Goal: Entertainment & Leisure: Consume media (video, audio)

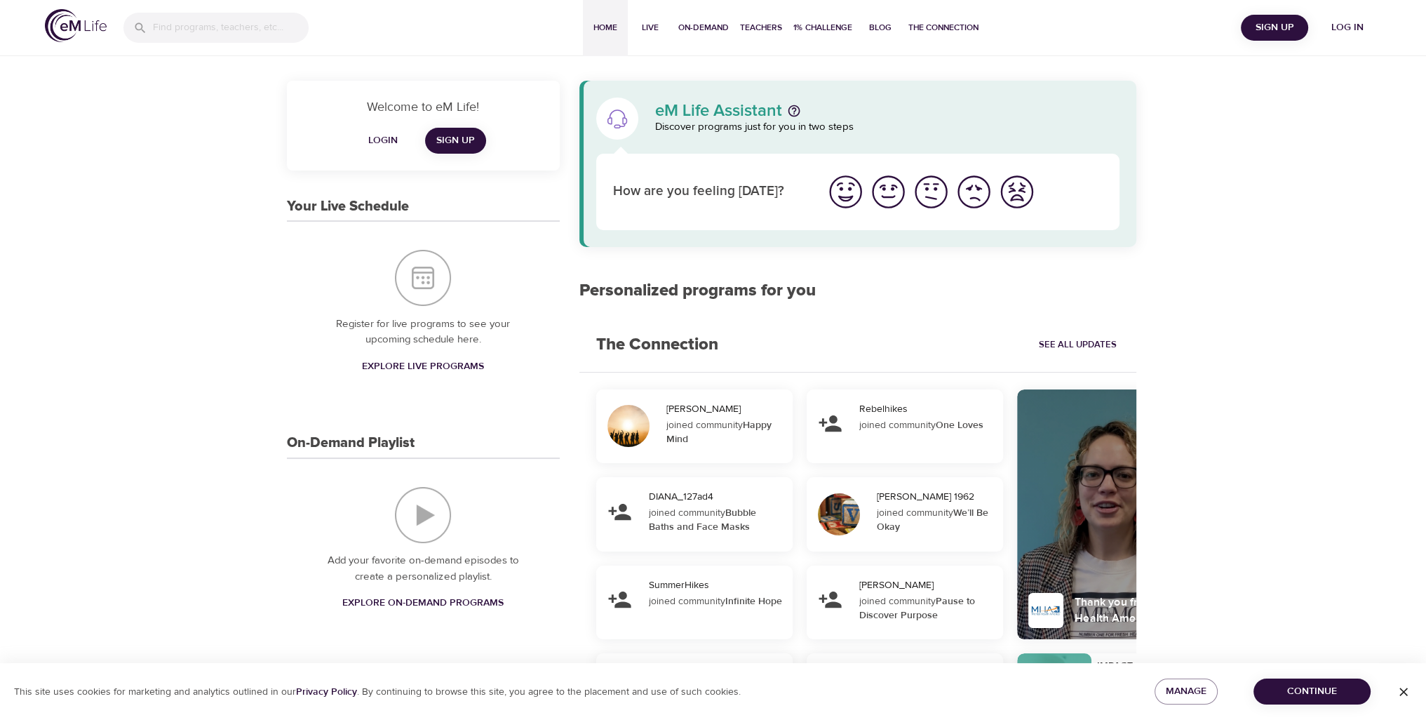
click at [394, 145] on span "Login" at bounding box center [383, 141] width 34 height 18
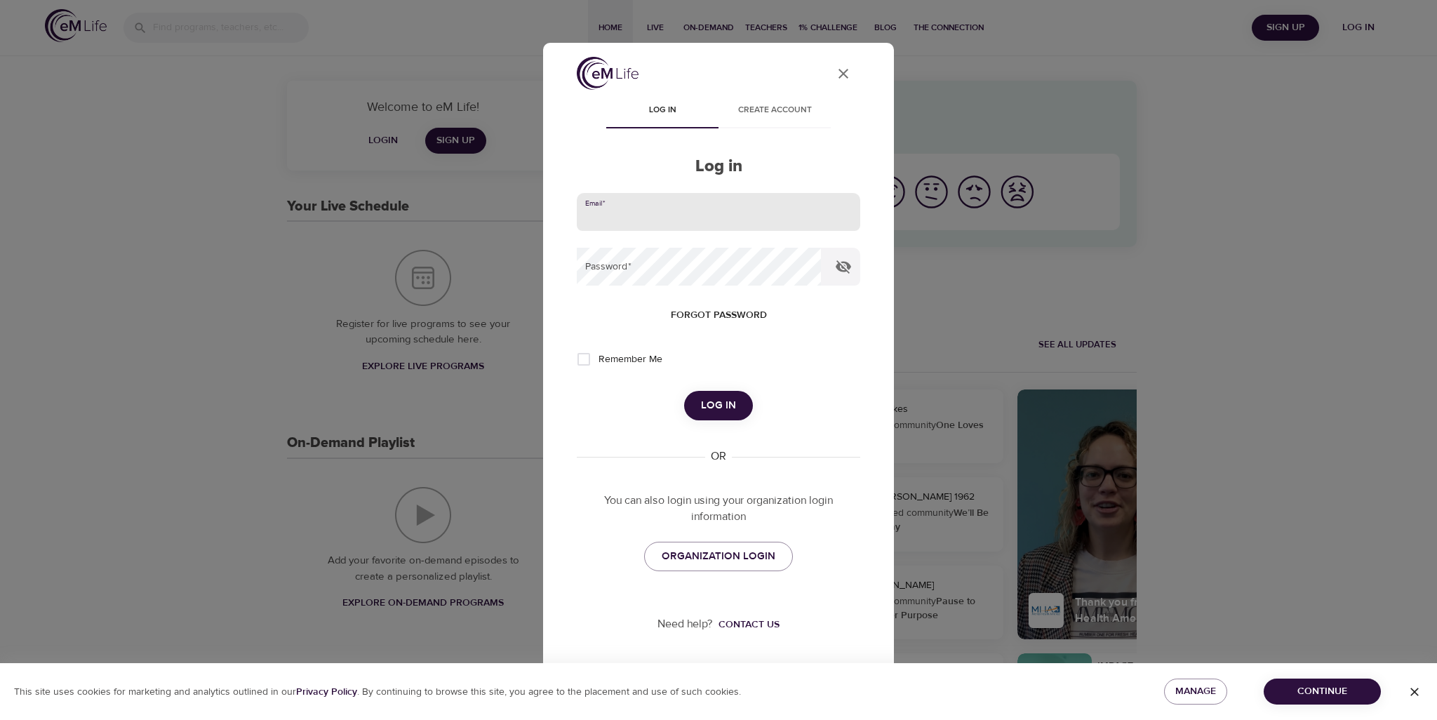
click at [668, 210] on input "email" at bounding box center [718, 212] width 283 height 38
type input "KENNY.VINH@CNOINC.COM"
click at [684, 391] on button "Log in" at bounding box center [718, 405] width 69 height 29
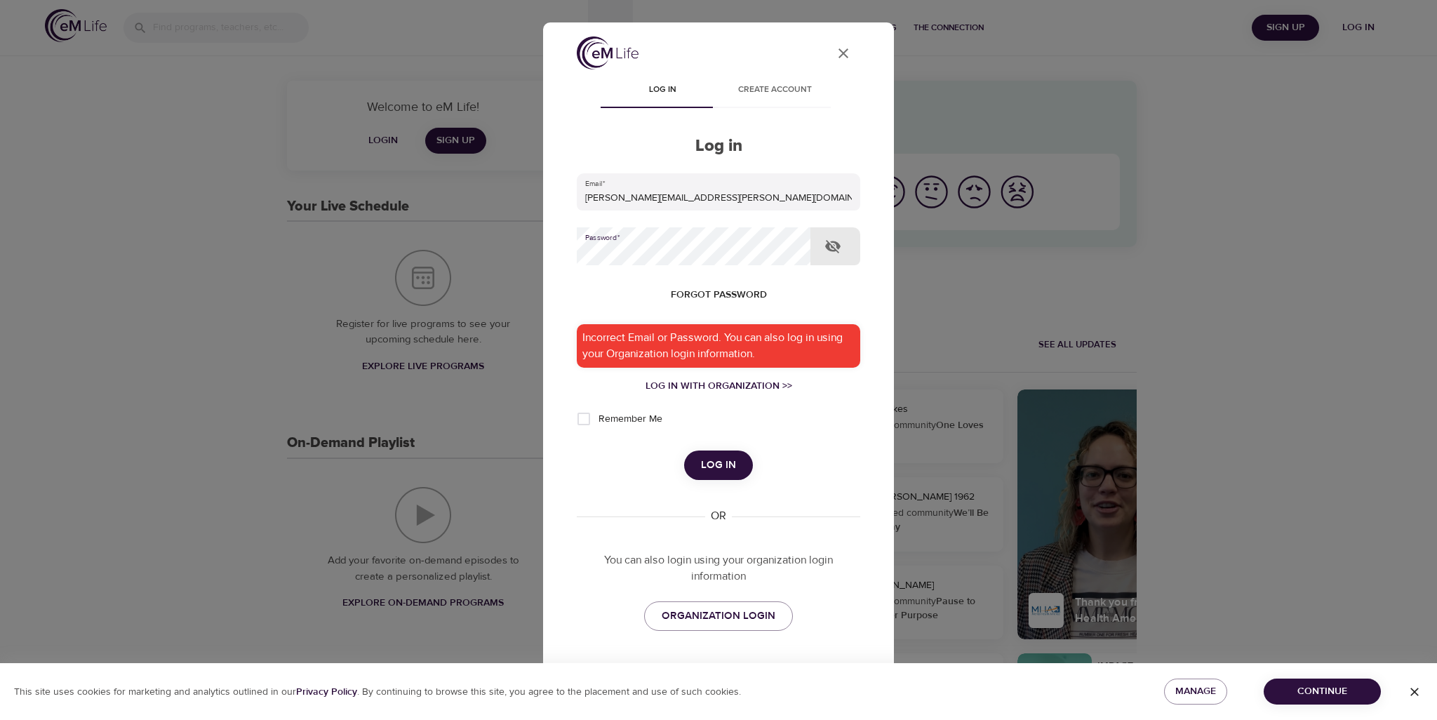
click at [589, 419] on input "Remember Me" at bounding box center [583, 418] width 29 height 29
checkbox input "true"
click at [827, 241] on icon "button" at bounding box center [832, 246] width 15 height 13
click at [755, 207] on input "KENNY.VINH@CNOINC.COM" at bounding box center [718, 192] width 283 height 38
click at [755, 206] on input "KENNY.VINH@CNOINC.COM" at bounding box center [718, 192] width 283 height 38
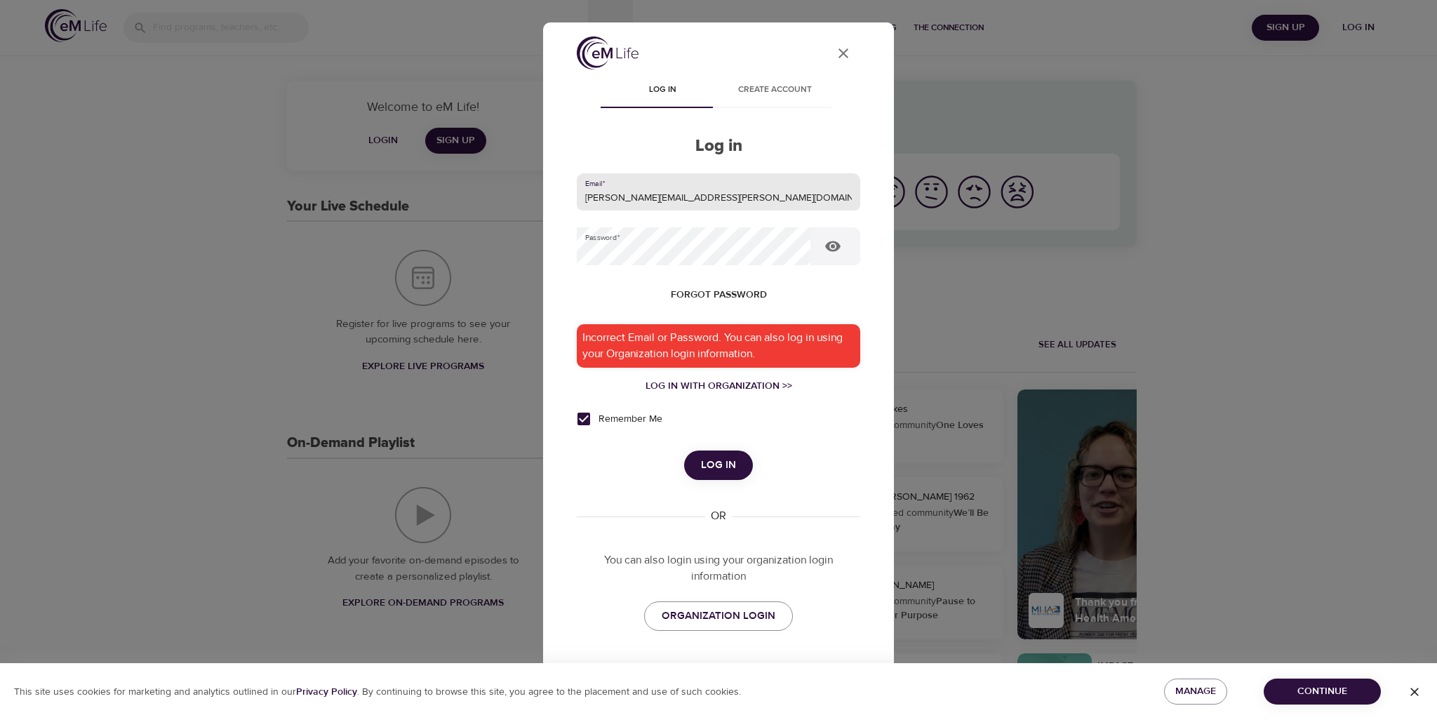
click at [755, 206] on input "KENNY.VINH@CNOINC.COM" at bounding box center [718, 192] width 283 height 38
type input "kenny"
click at [755, 615] on span "ORGANIZATION LOGIN" at bounding box center [719, 616] width 114 height 18
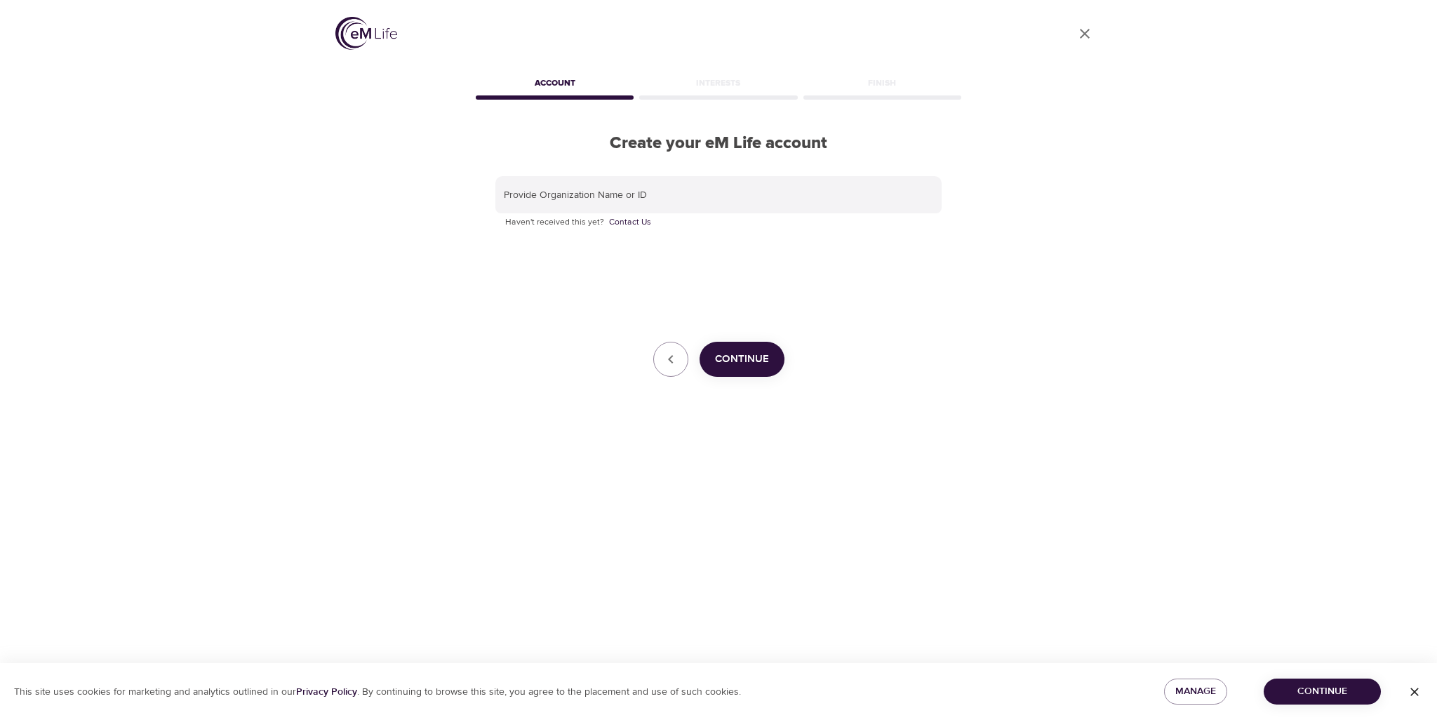
click at [696, 214] on div "Provide Organization Name or ID Haven't received this yet? Contact Us" at bounding box center [718, 203] width 446 height 54
click at [754, 363] on span "Continue" at bounding box center [742, 359] width 54 height 18
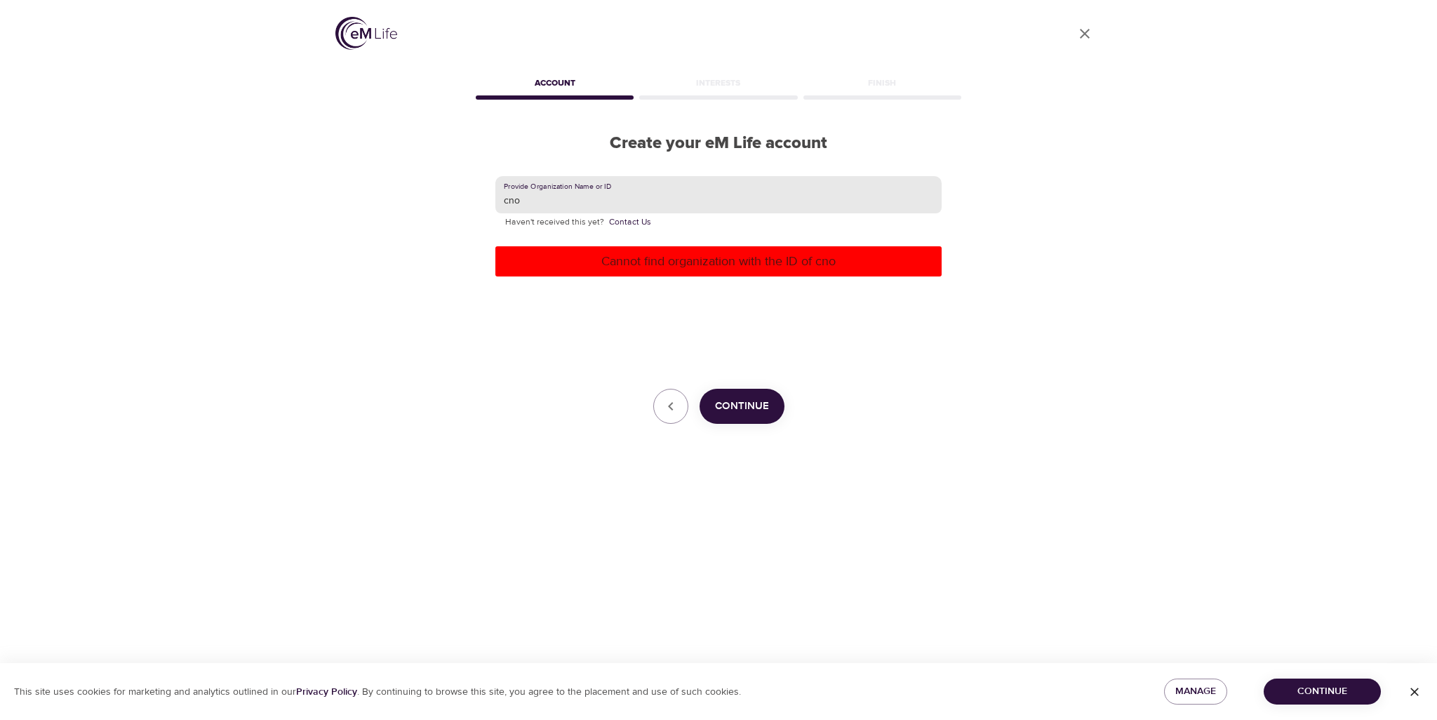
click at [731, 187] on input "cno" at bounding box center [718, 195] width 446 height 38
type input "F"
type input "CNO Financial Group"
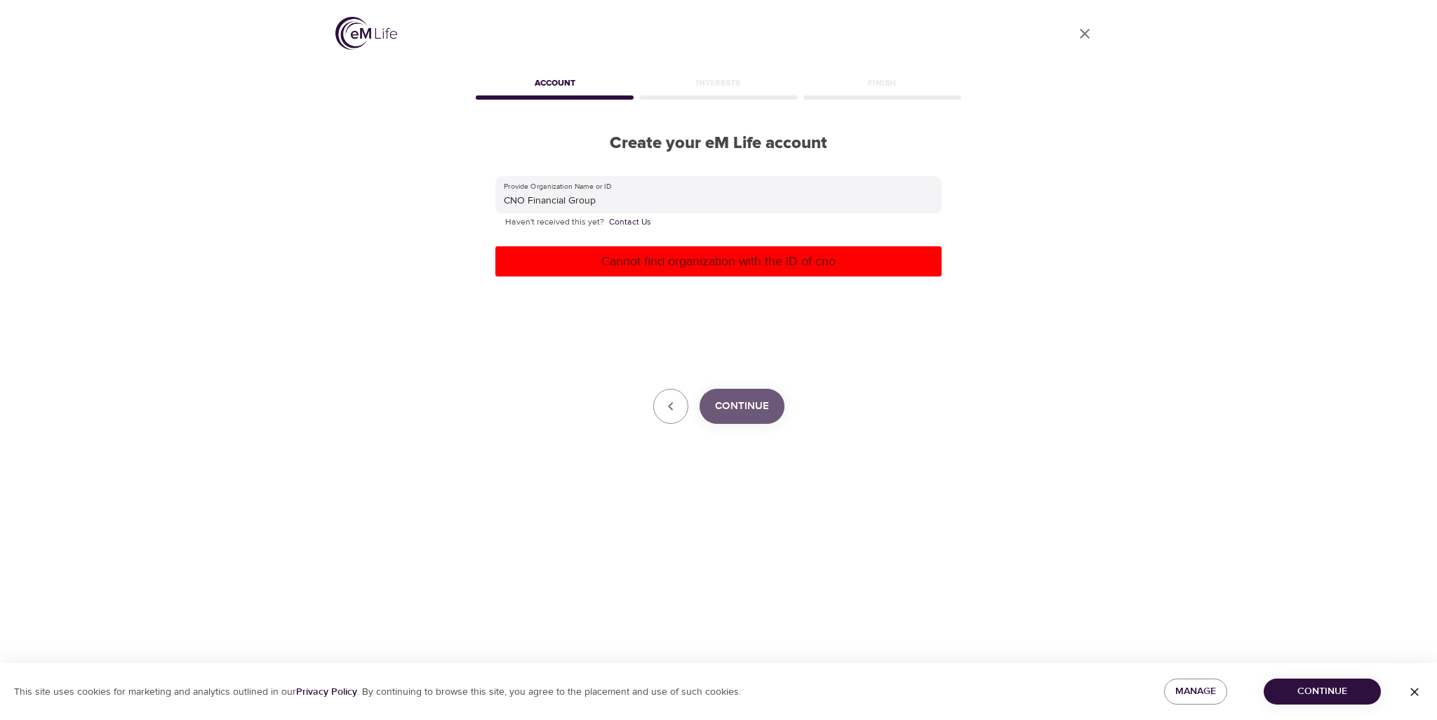
click at [744, 403] on span "Continue" at bounding box center [742, 406] width 54 height 18
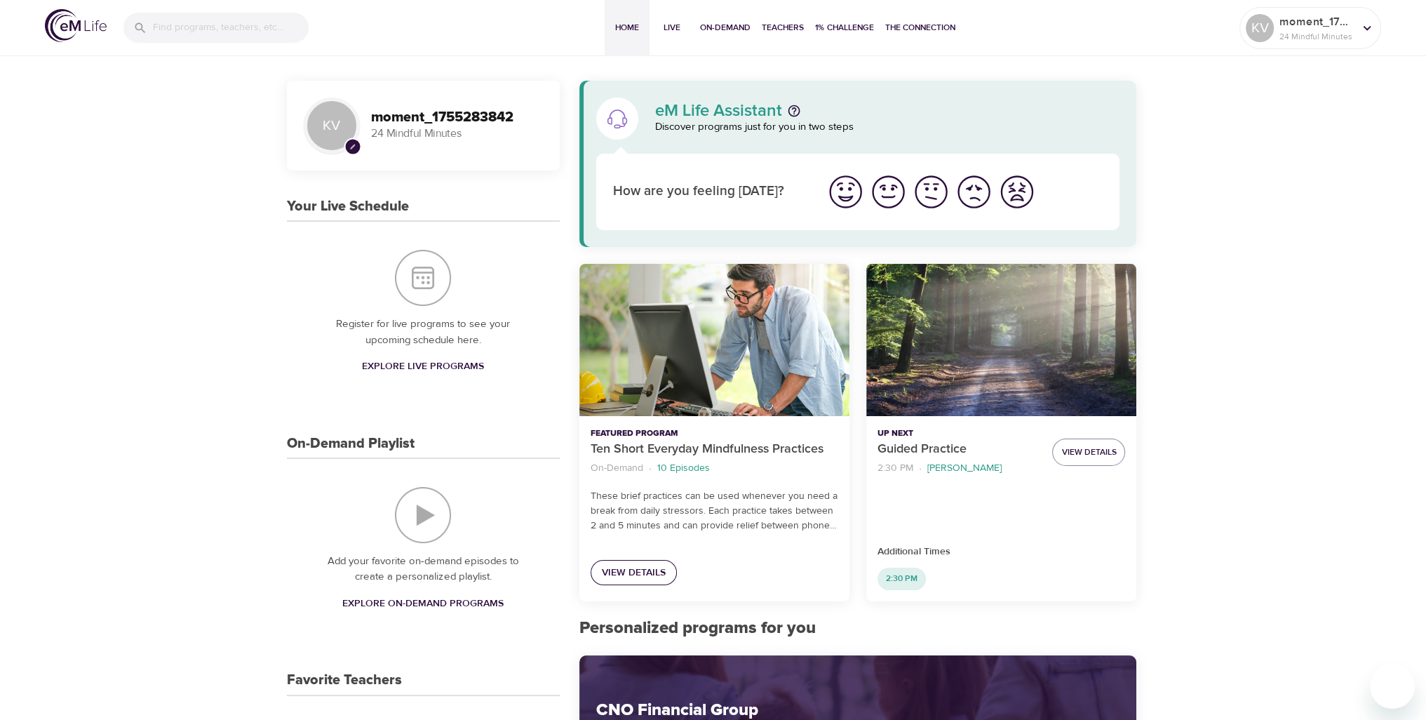
click at [643, 567] on span "View Details" at bounding box center [634, 573] width 64 height 18
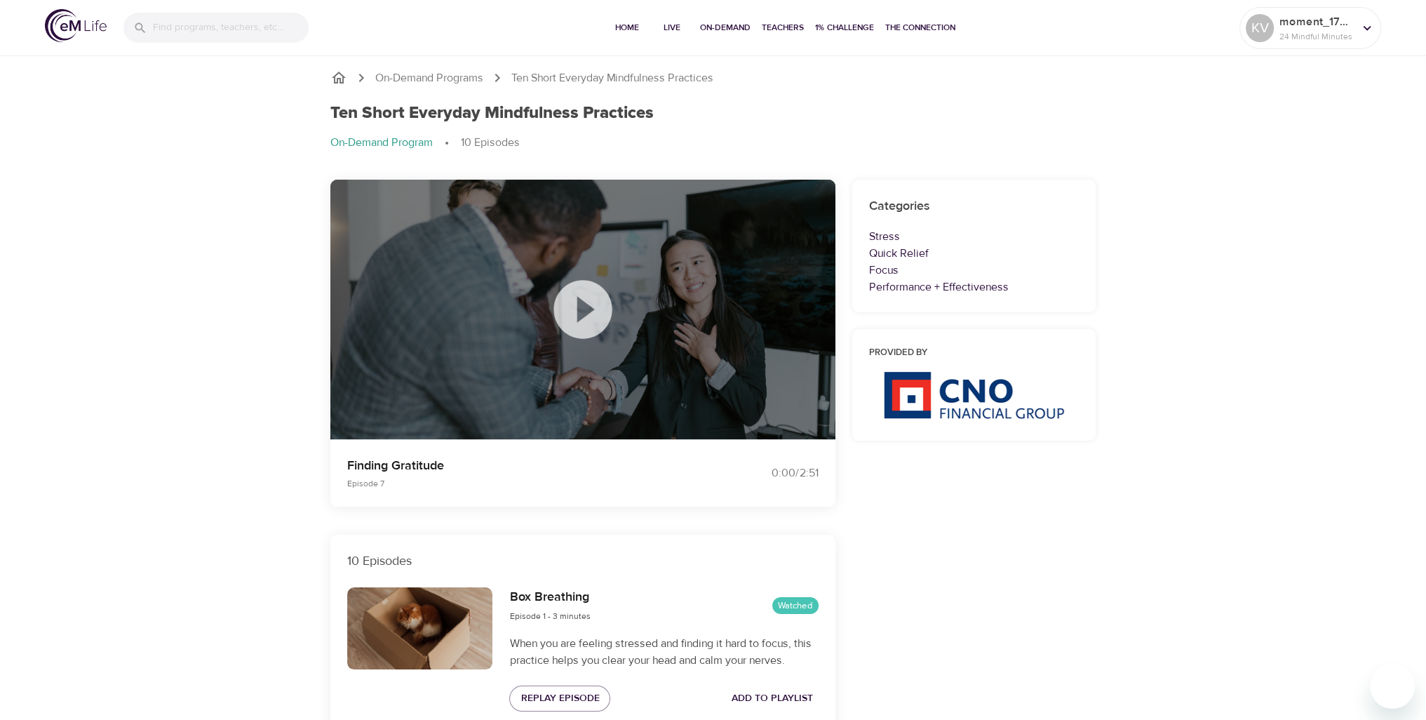
click at [586, 307] on icon at bounding box center [583, 309] width 70 height 70
click at [581, 332] on span "Play Next Episode" at bounding box center [583, 332] width 94 height 18
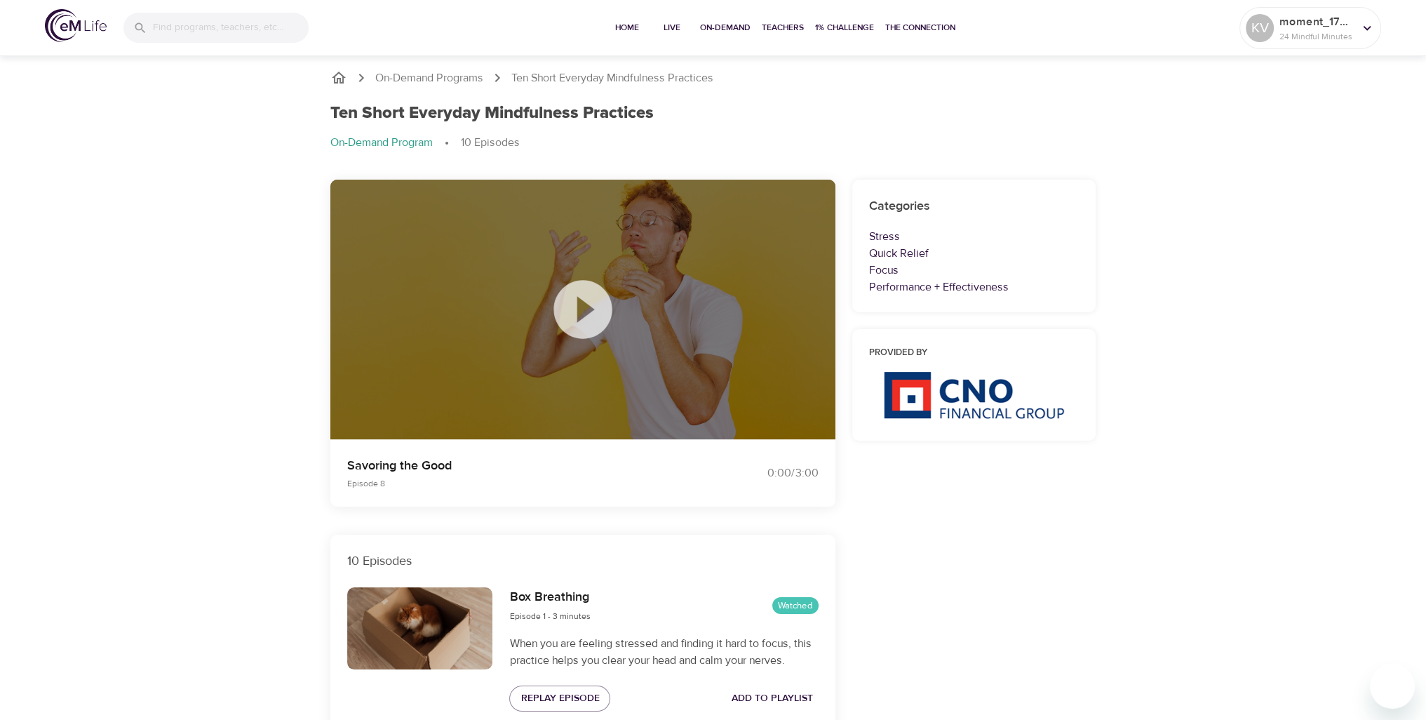
click at [556, 307] on icon at bounding box center [582, 309] width 58 height 58
click at [591, 334] on icon at bounding box center [582, 309] width 58 height 58
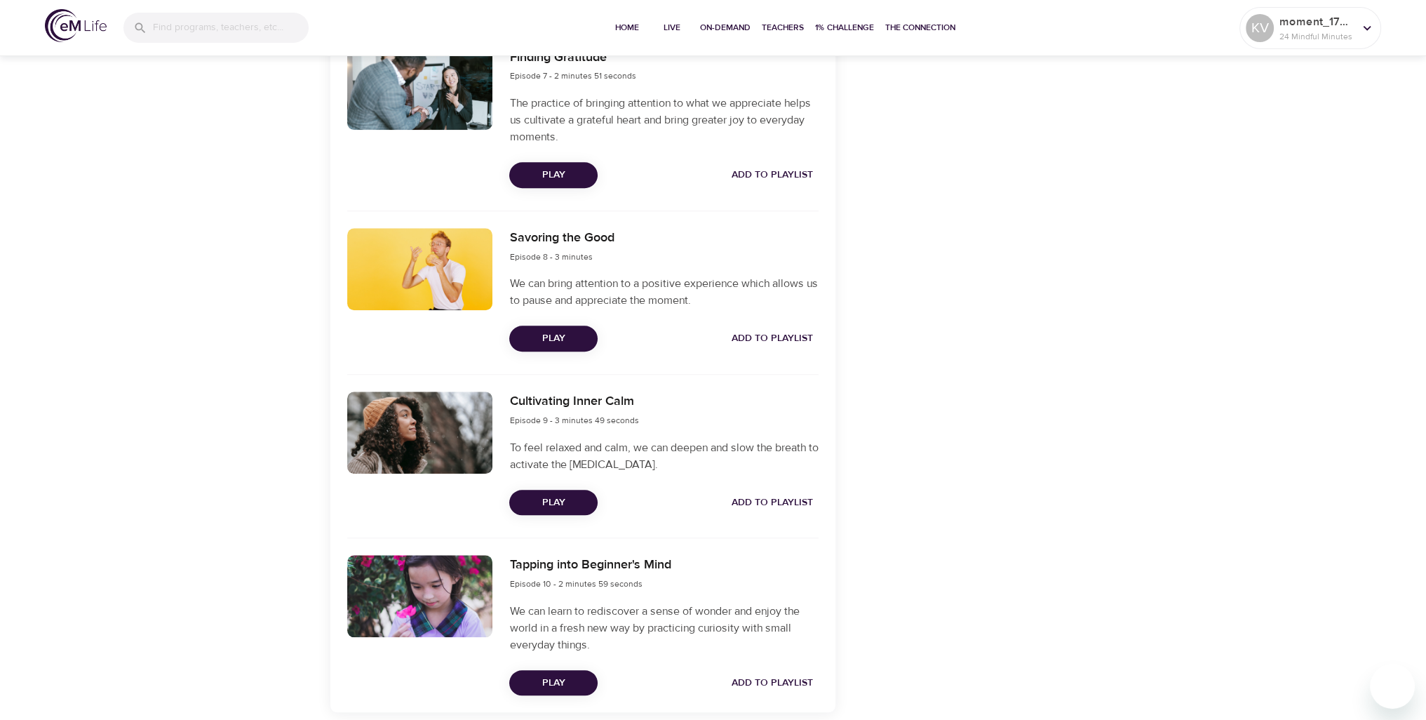
scroll to position [1613, 0]
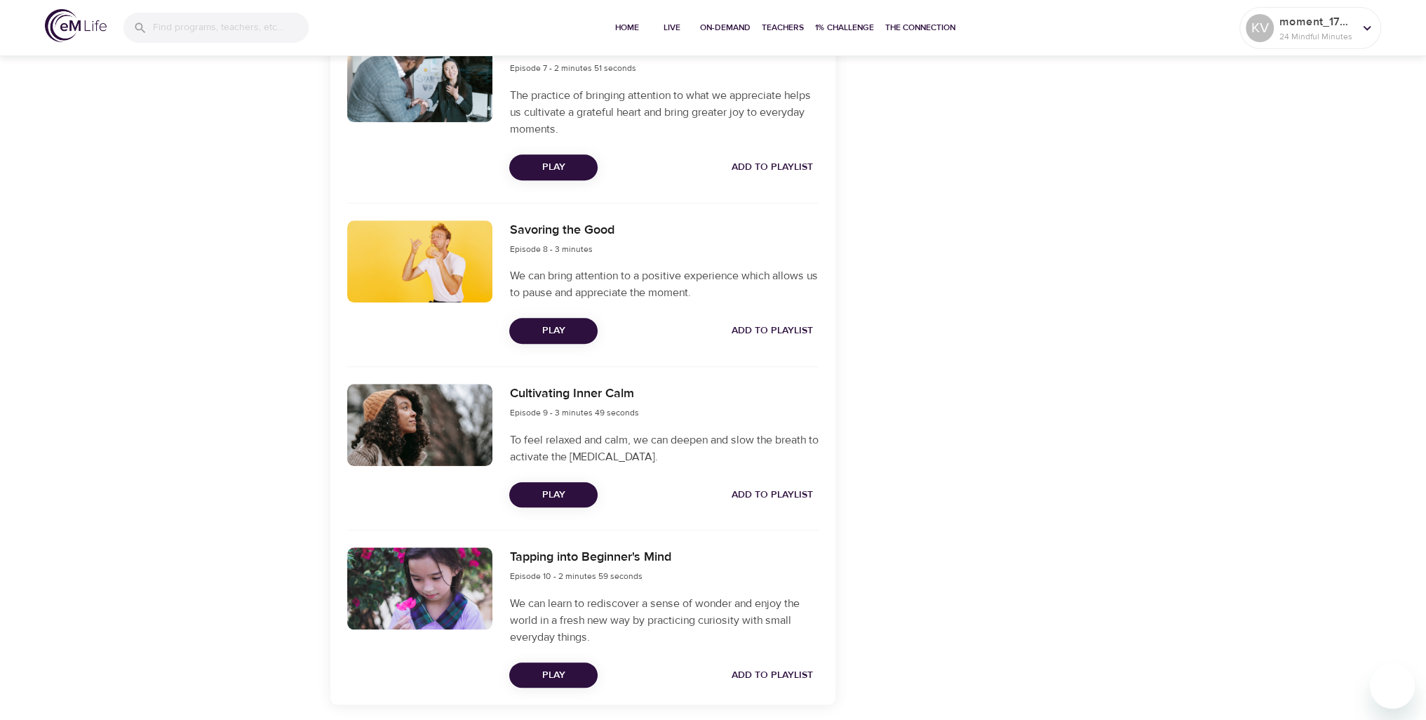
click at [577, 489] on span "Play" at bounding box center [554, 495] width 66 height 18
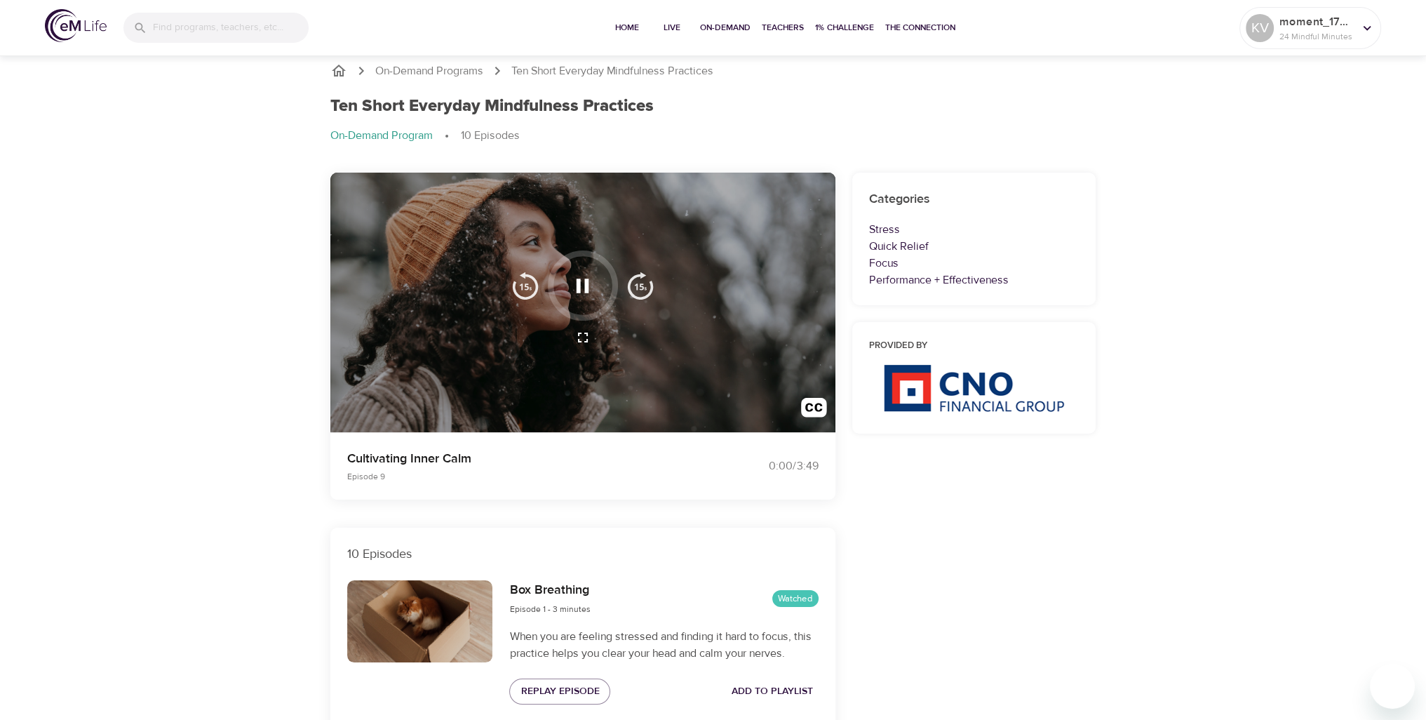
scroll to position [0, 0]
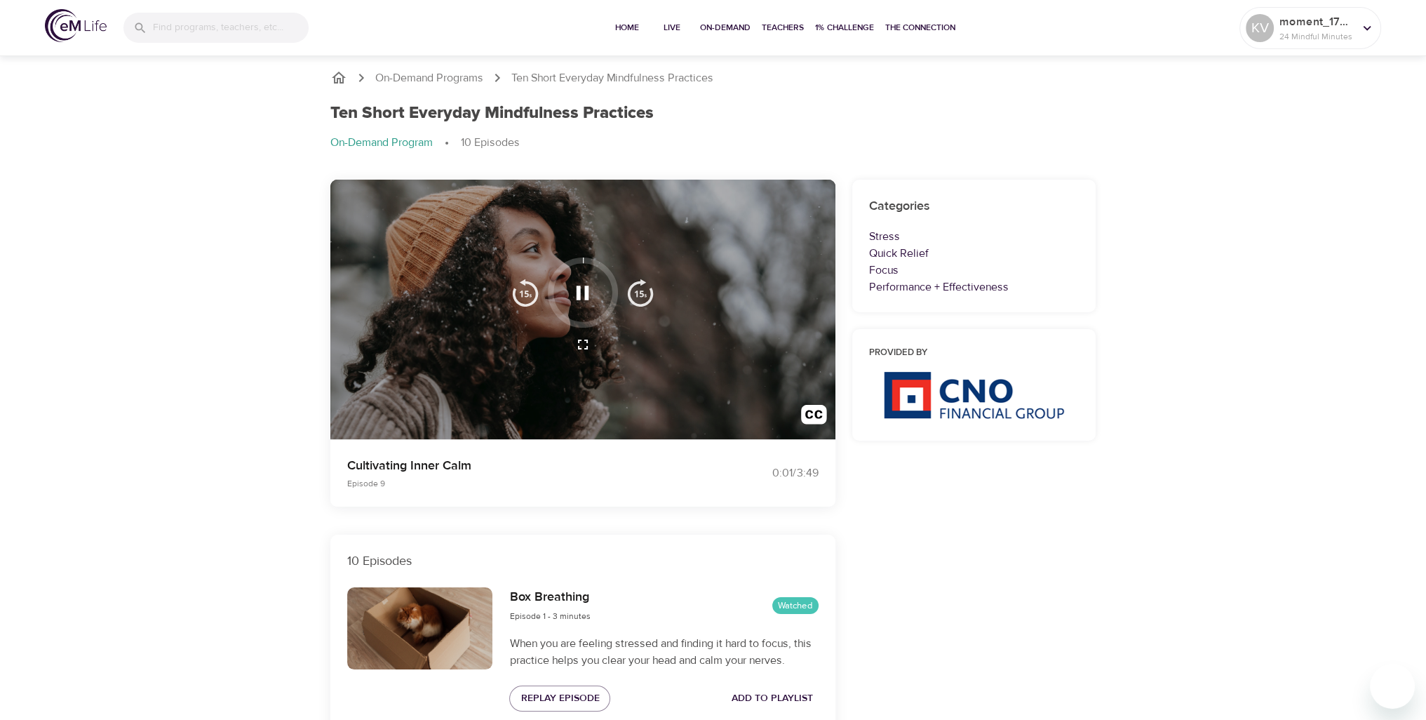
click at [825, 137] on ol "On-Demand Program 10 Episodes" at bounding box center [713, 143] width 766 height 17
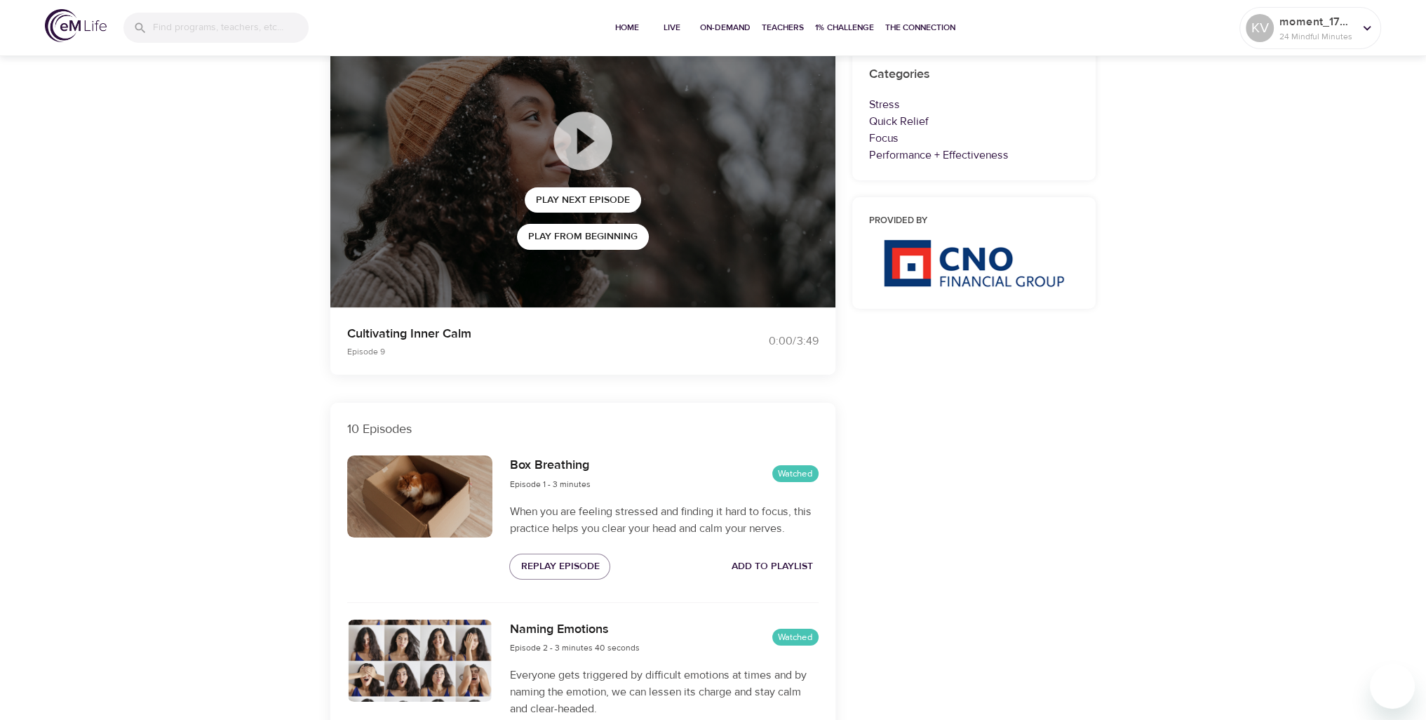
scroll to position [140, 0]
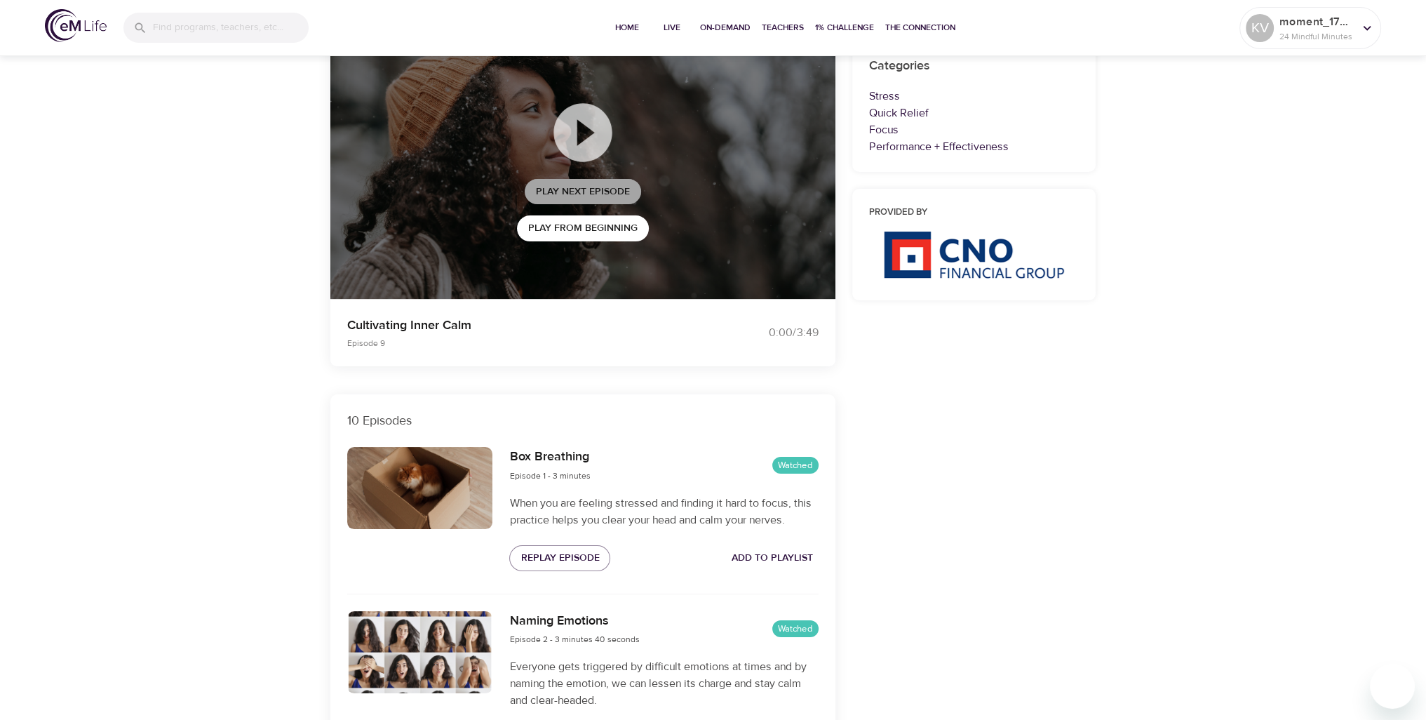
click at [603, 197] on span "Play Next Episode" at bounding box center [583, 192] width 94 height 18
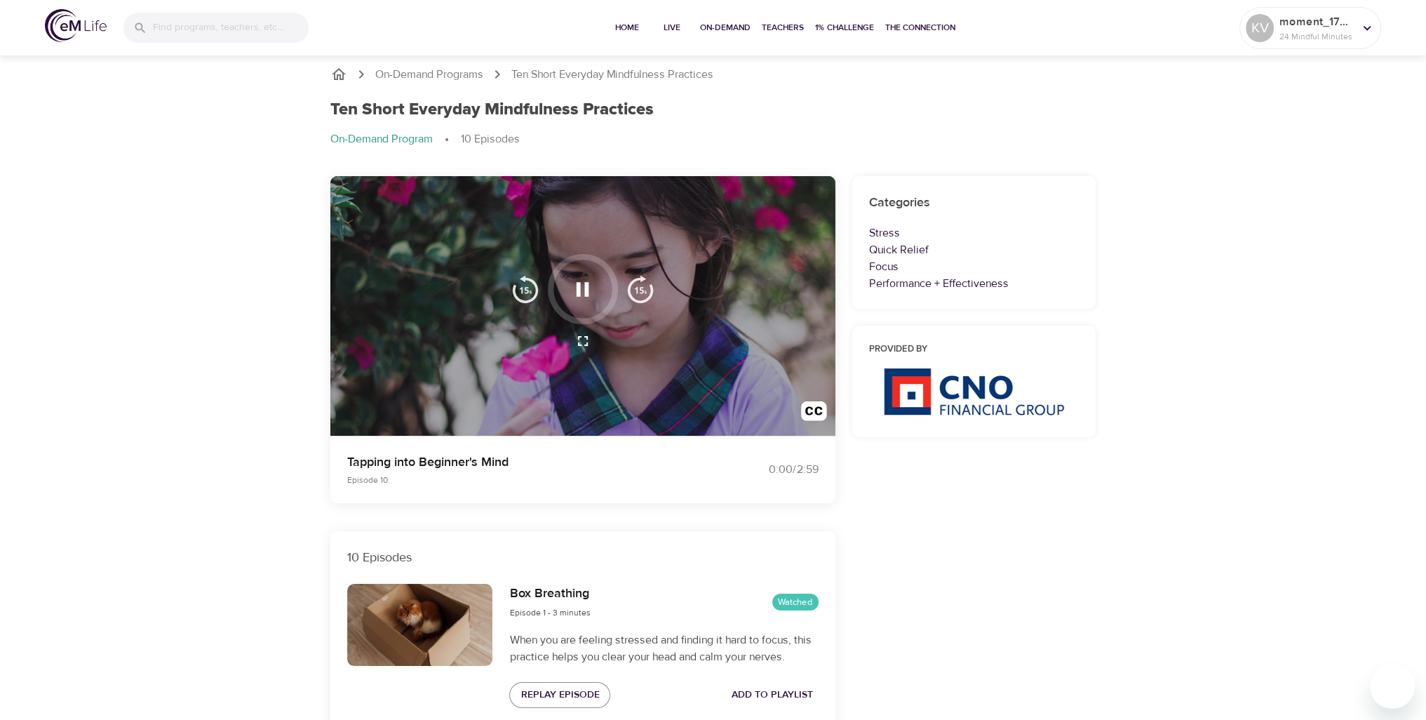
scroll to position [0, 0]
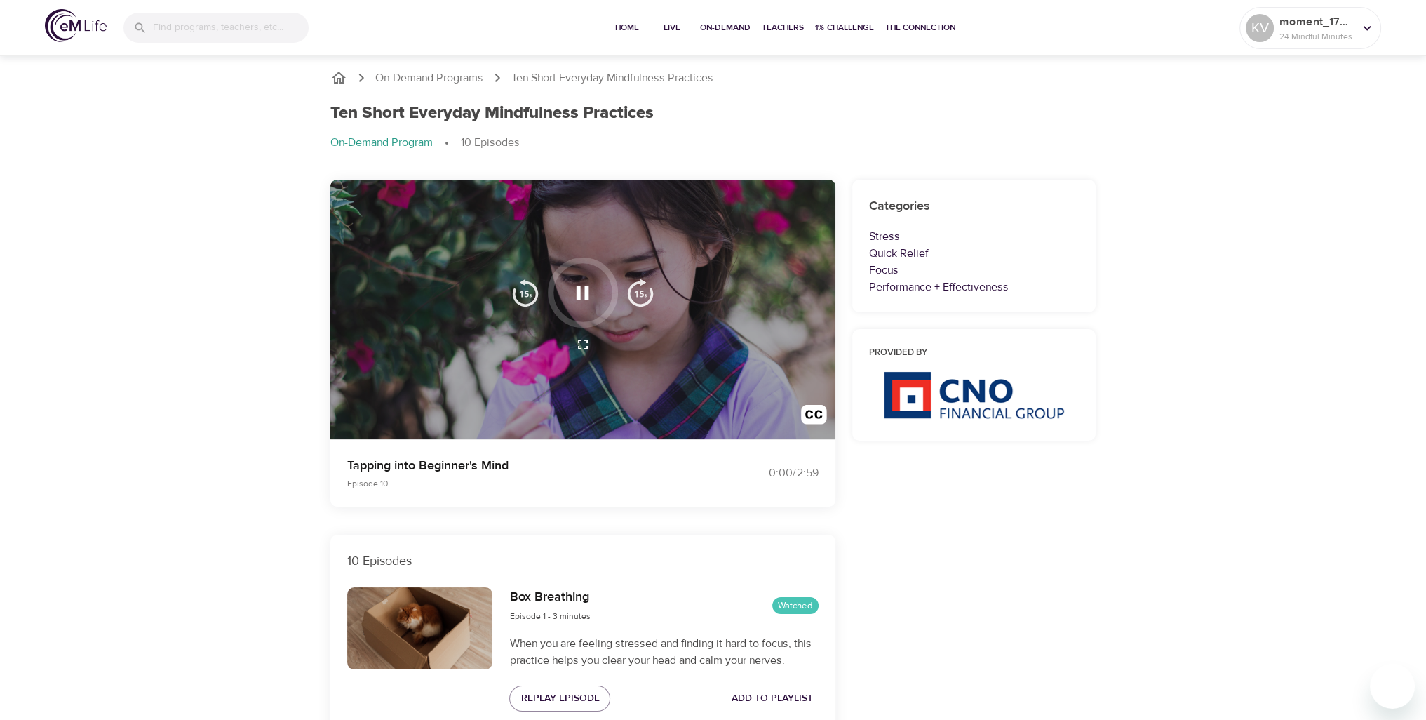
click at [914, 138] on ol "On-Demand Program 10 Episodes" at bounding box center [713, 143] width 766 height 17
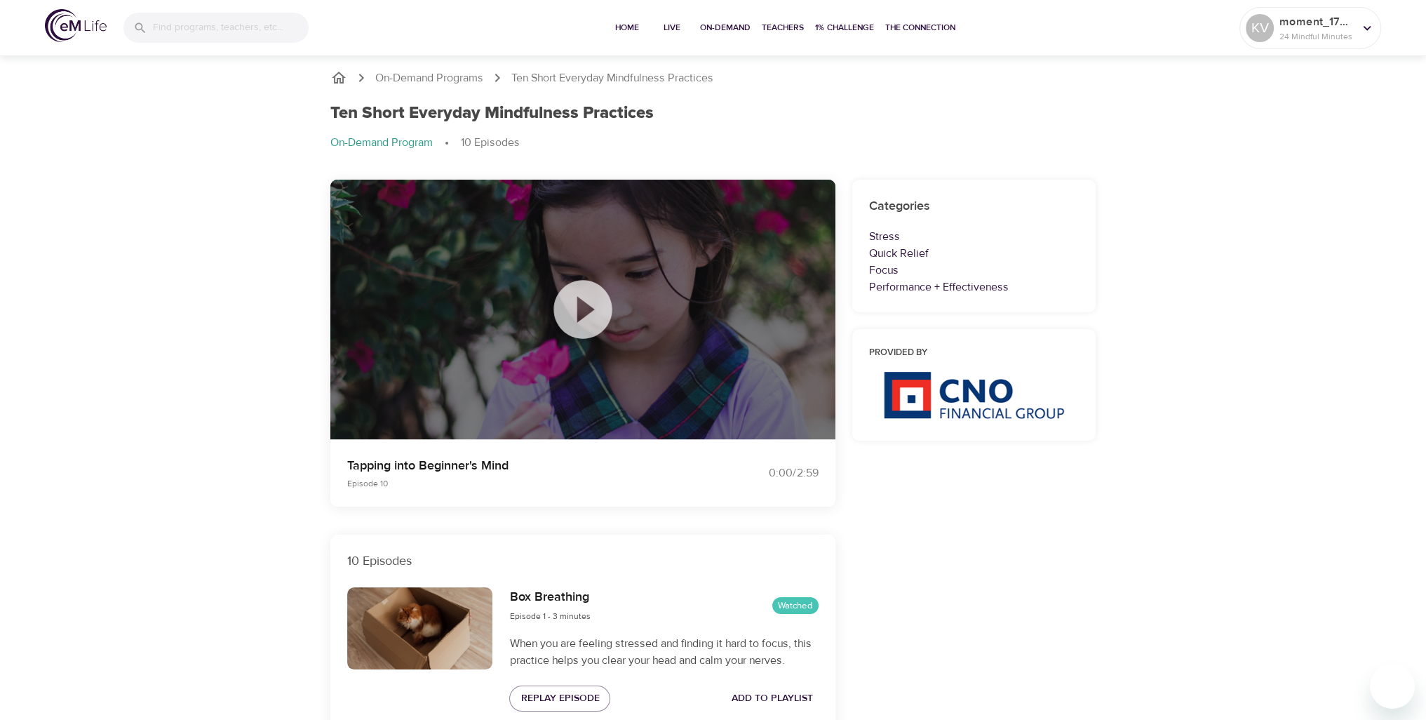
click at [595, 316] on icon at bounding box center [582, 309] width 58 height 58
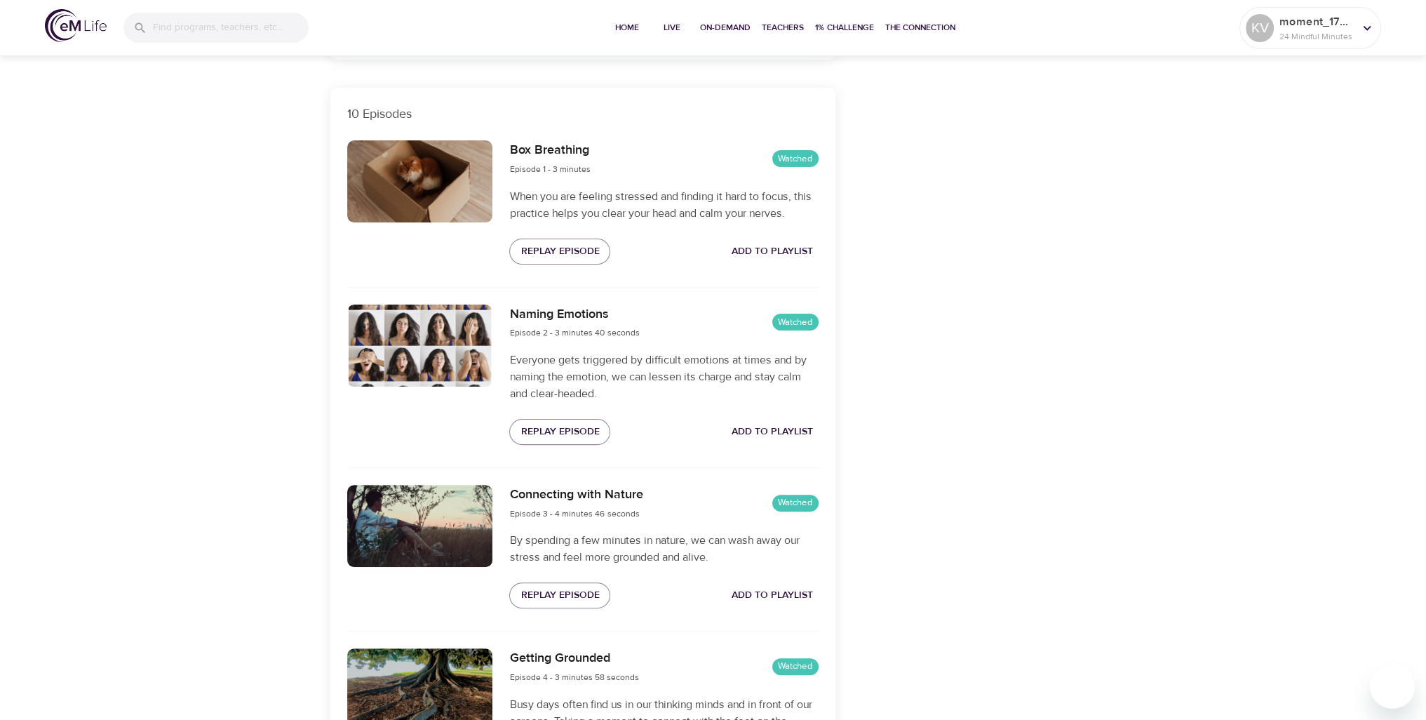
scroll to position [561, 0]
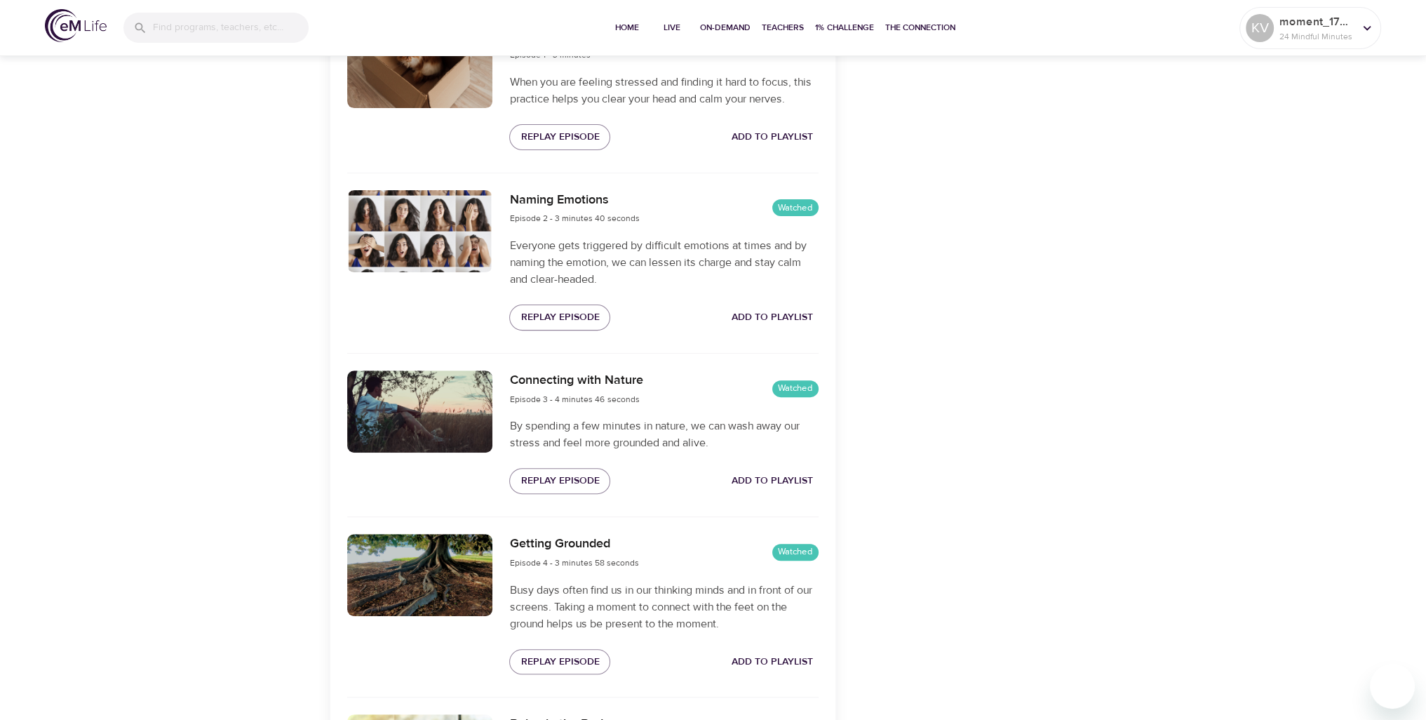
click at [80, 18] on img at bounding box center [76, 25] width 62 height 33
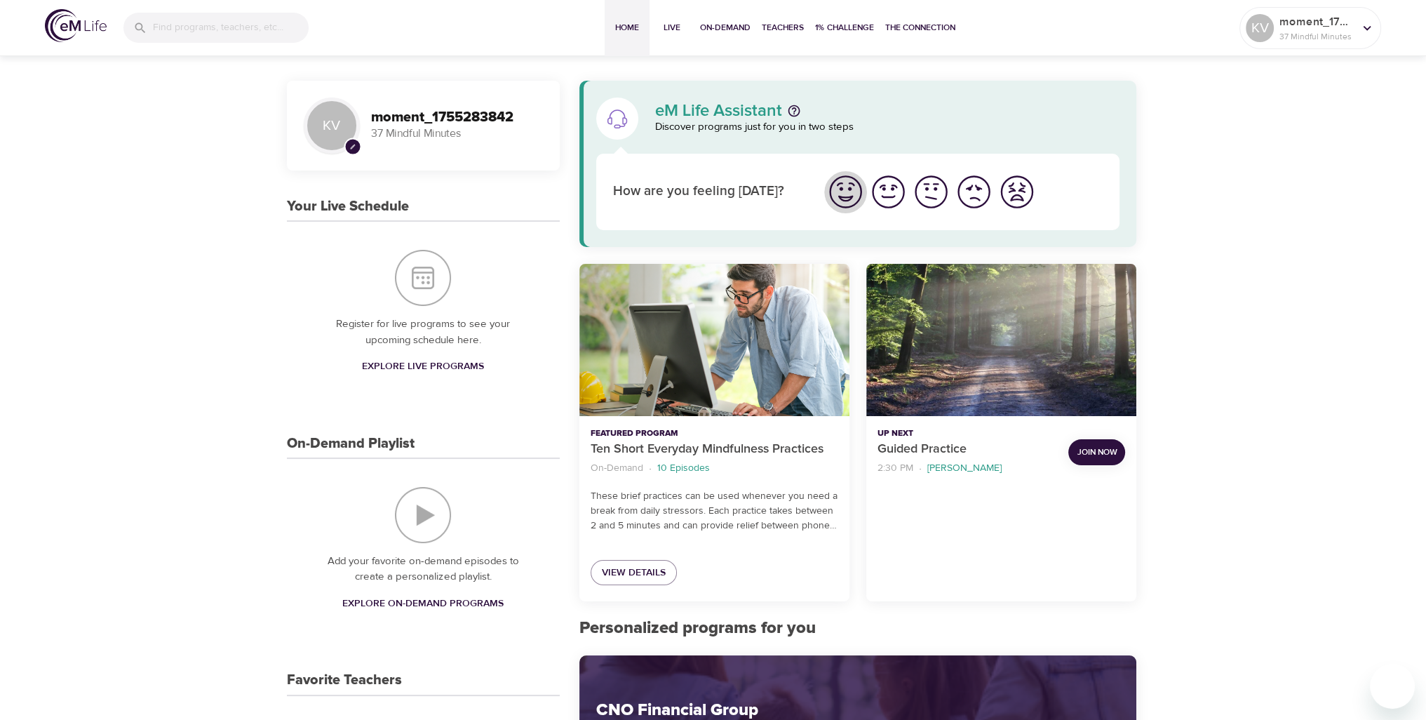
click at [843, 201] on img "I'm feeling great" at bounding box center [845, 192] width 39 height 39
